Goal: Find specific page/section: Find specific page/section

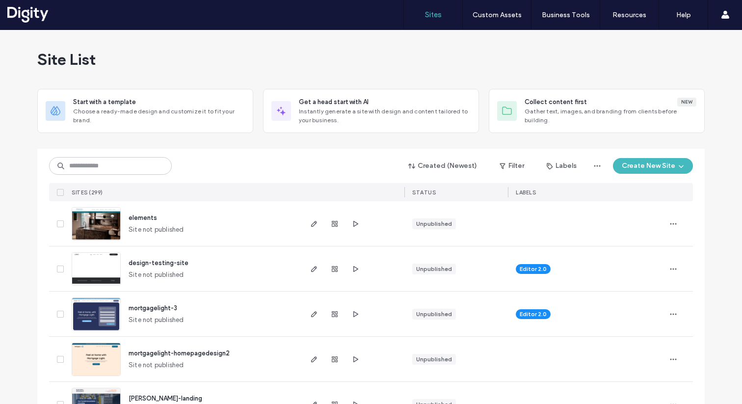
scroll to position [60, 0]
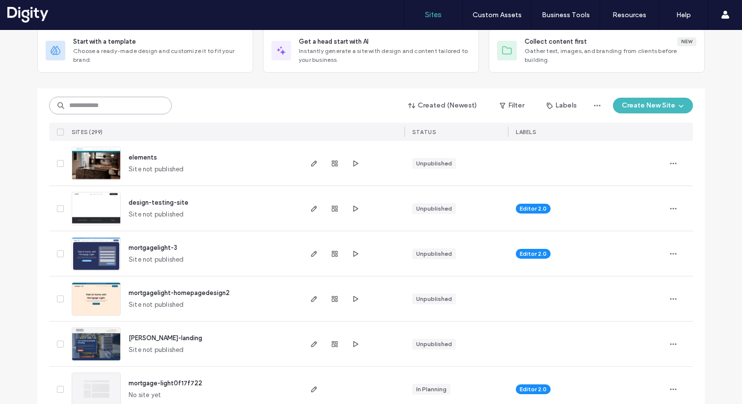
click at [117, 103] on input at bounding box center [110, 106] width 123 height 18
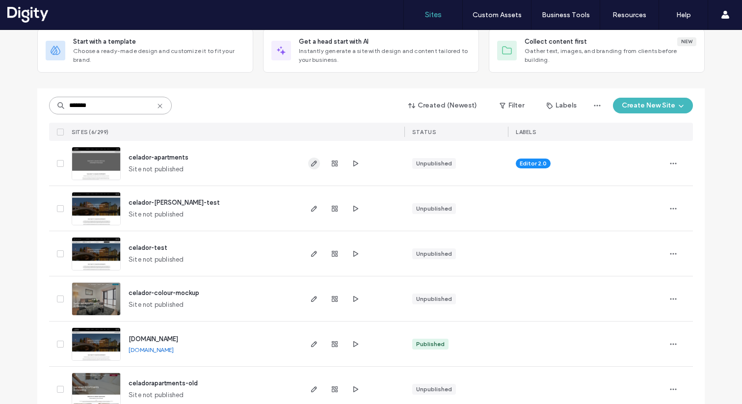
type input "*******"
click at [311, 162] on icon "button" at bounding box center [314, 164] width 8 height 8
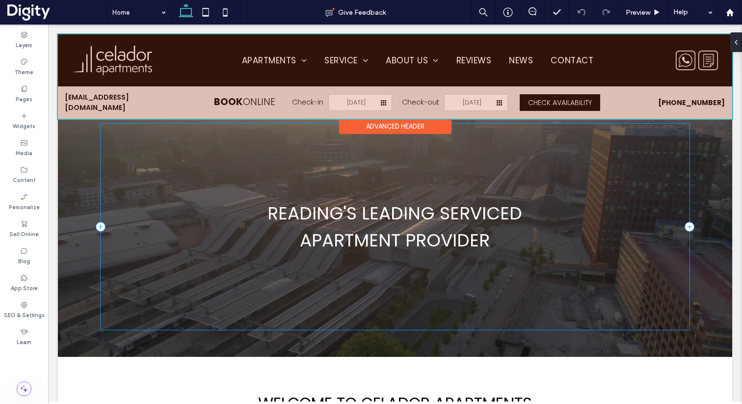
scroll to position [23, 0]
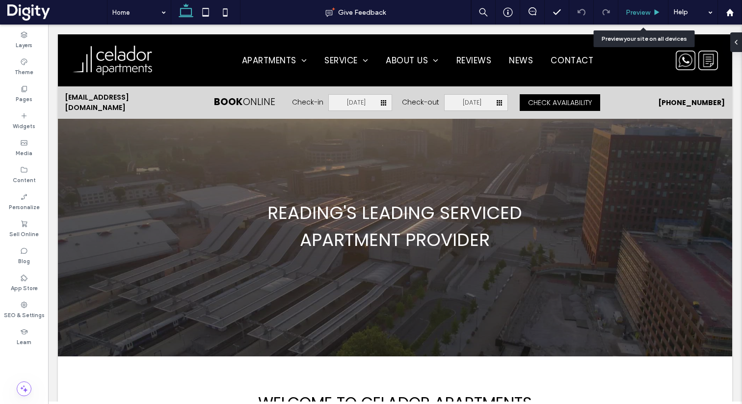
click at [645, 13] on span "Preview" at bounding box center [638, 12] width 25 height 8
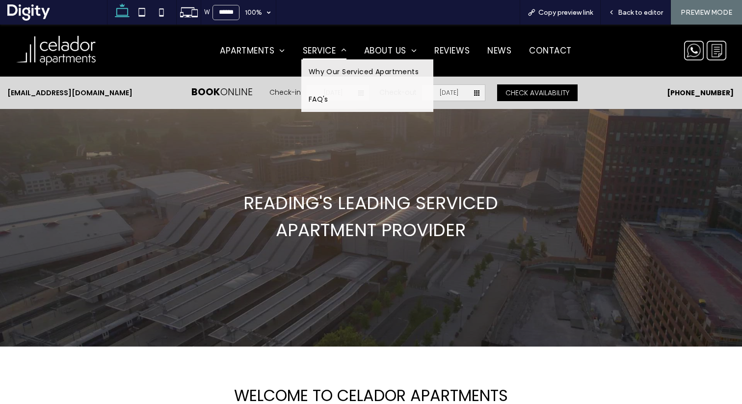
click at [312, 55] on span "Service" at bounding box center [325, 51] width 44 height 18
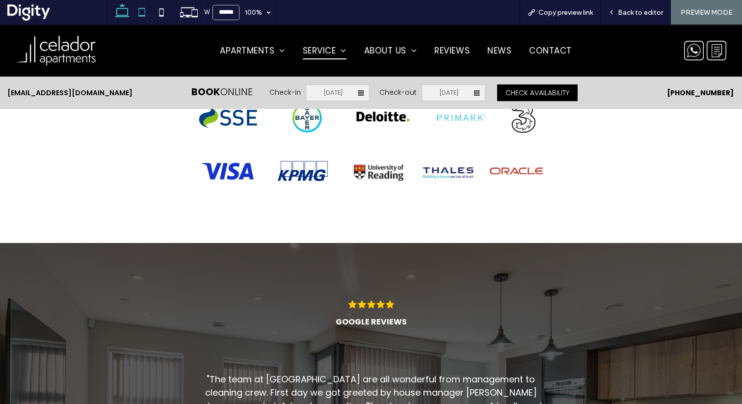
scroll to position [1307, 0]
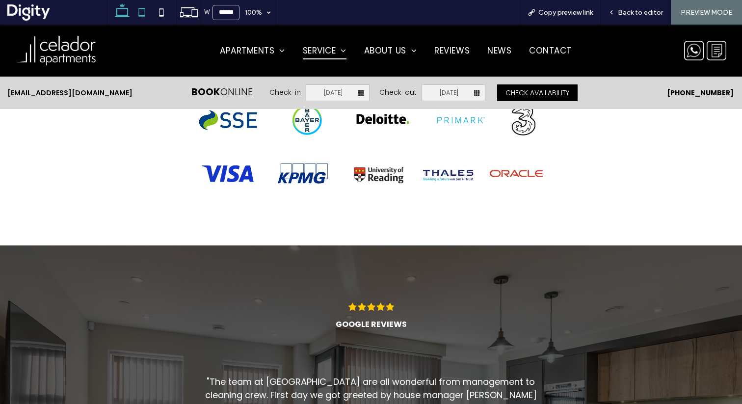
click at [137, 10] on icon at bounding box center [142, 12] width 20 height 20
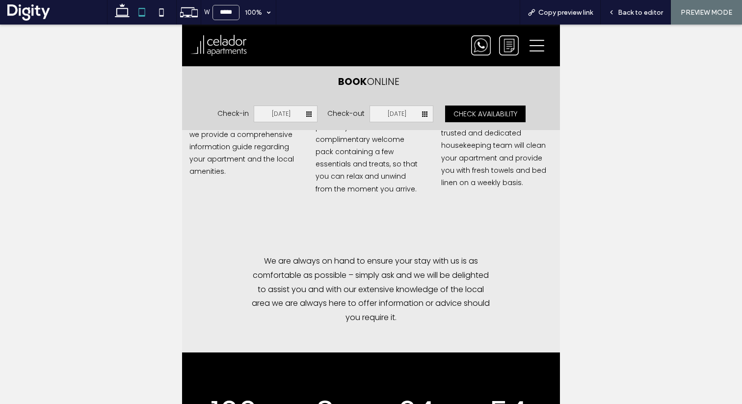
scroll to position [607, 0]
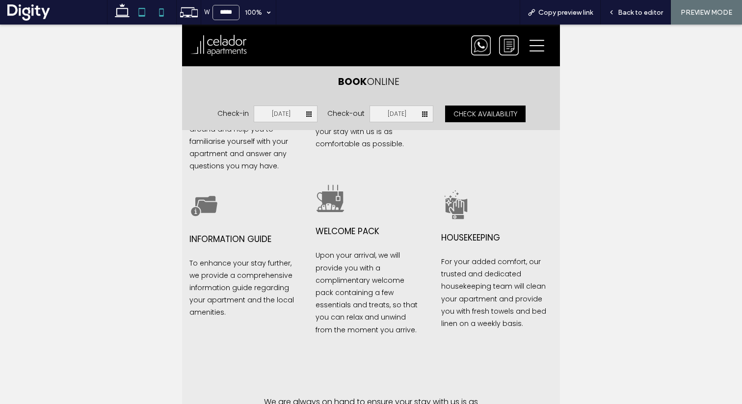
click at [163, 13] on use at bounding box center [162, 12] width 4 height 8
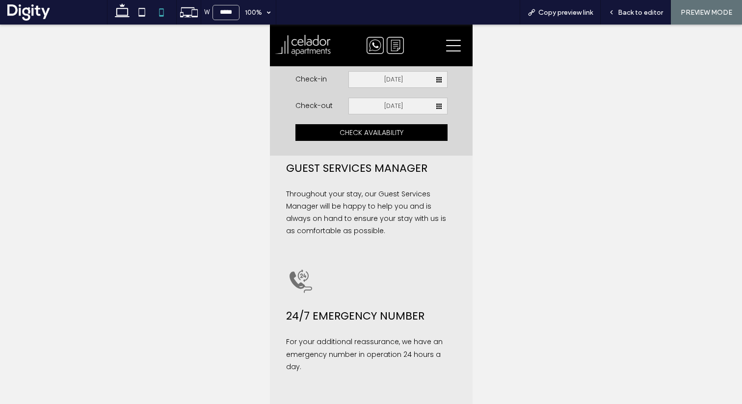
type input "*****"
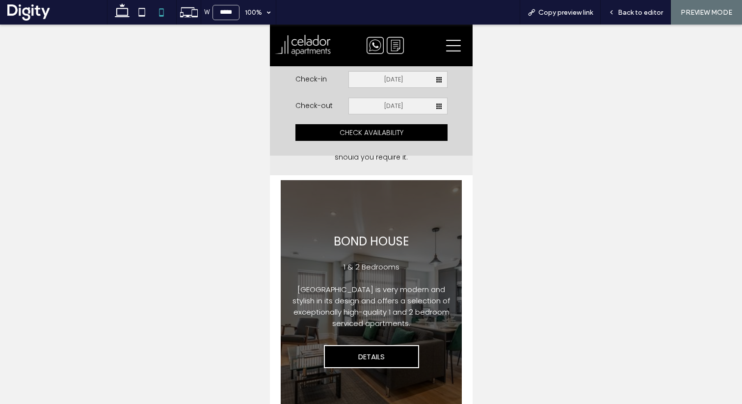
scroll to position [1352, 0]
